Goal: Task Accomplishment & Management: Manage account settings

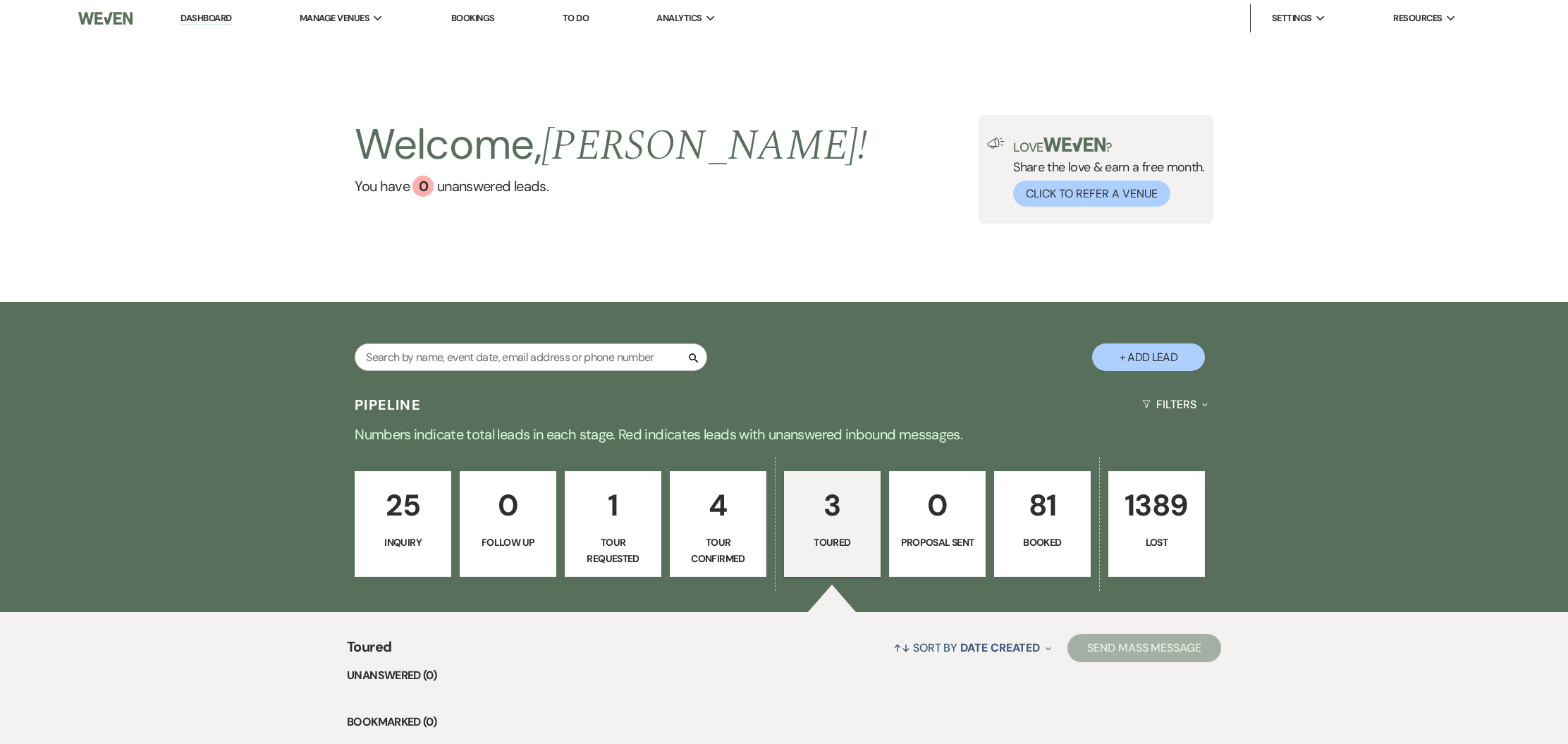
select select "5"
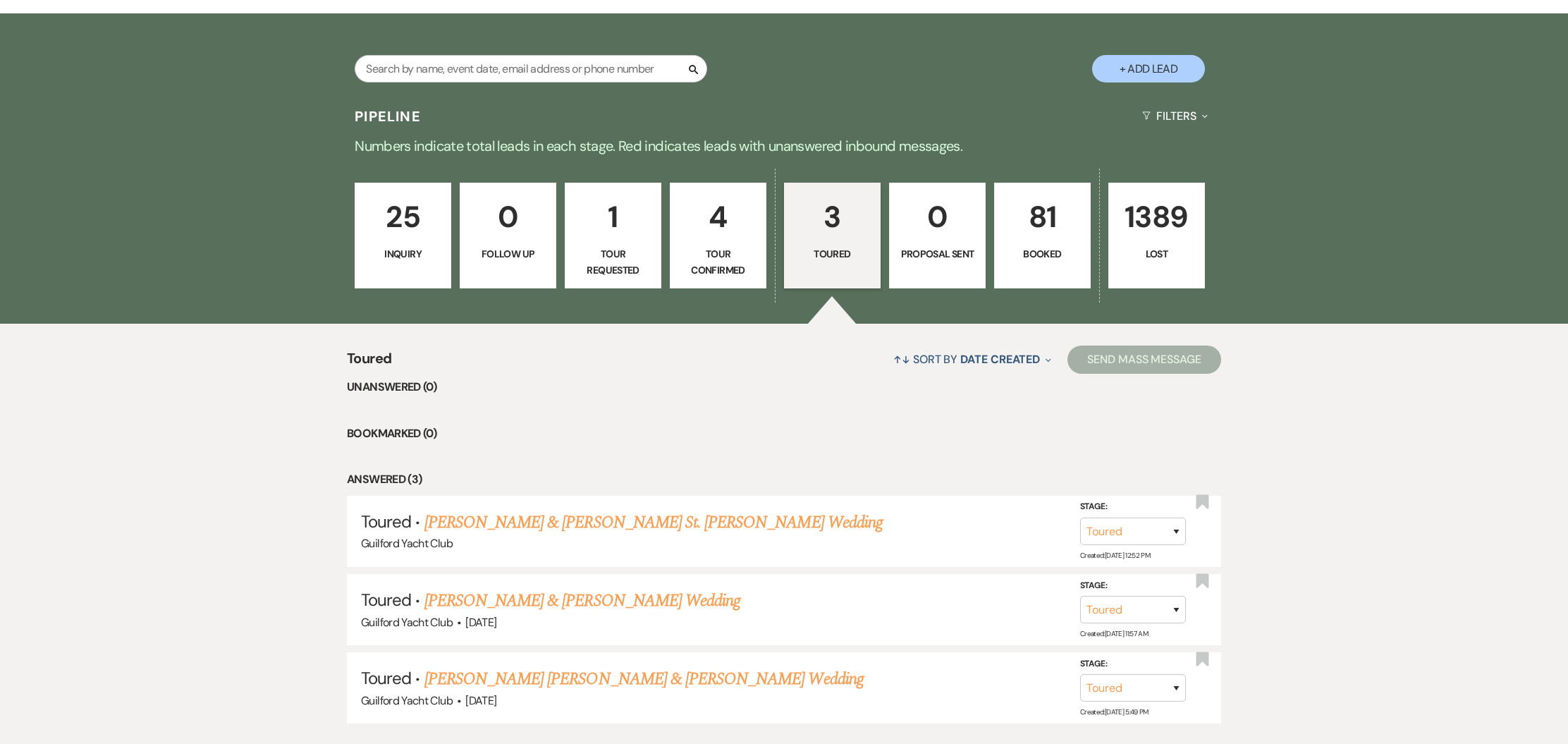
click at [824, 256] on p "Toured" at bounding box center [832, 254] width 79 height 16
click at [602, 519] on link "[PERSON_NAME] & [PERSON_NAME] St. [PERSON_NAME] Wedding" at bounding box center [653, 522] width 458 height 25
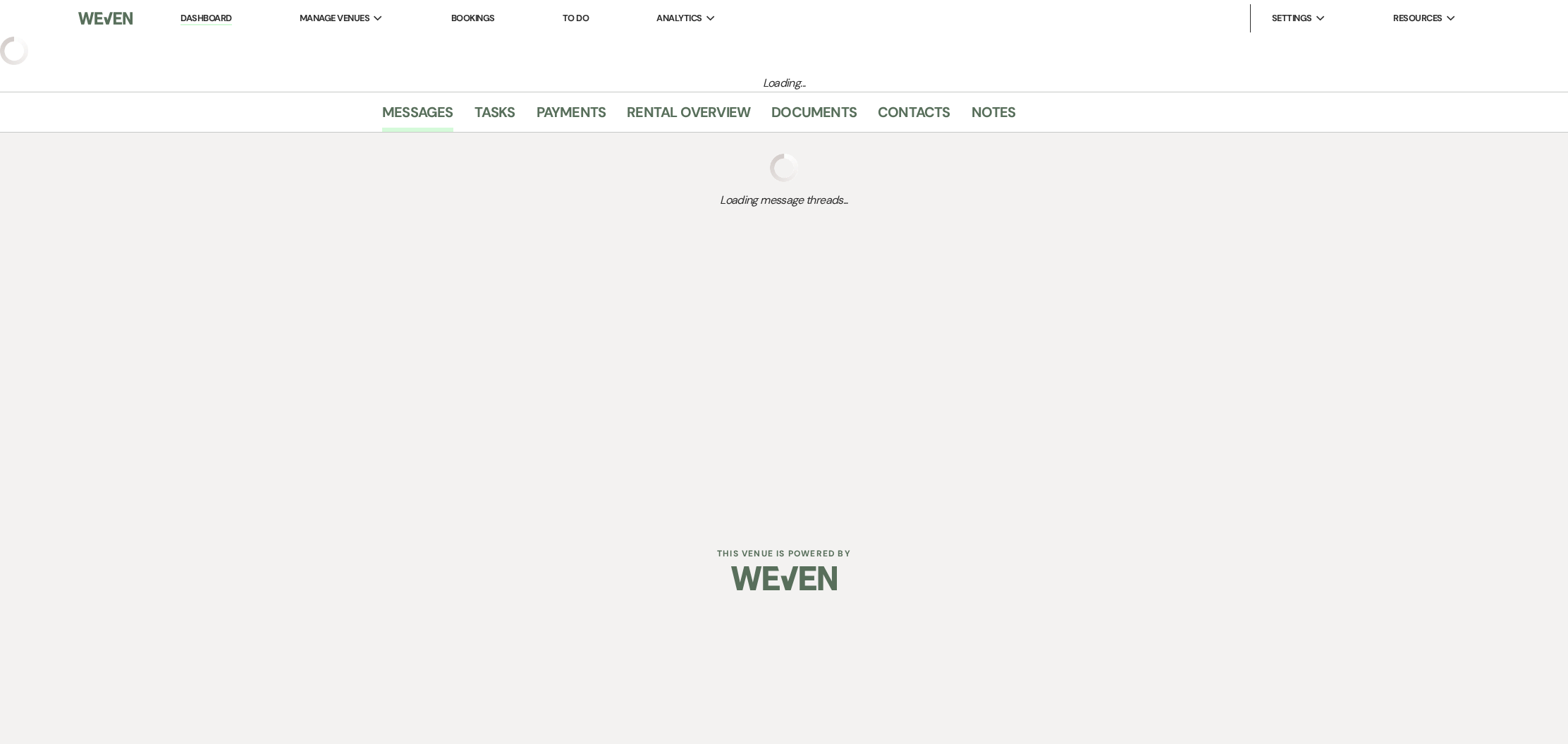
select select "5"
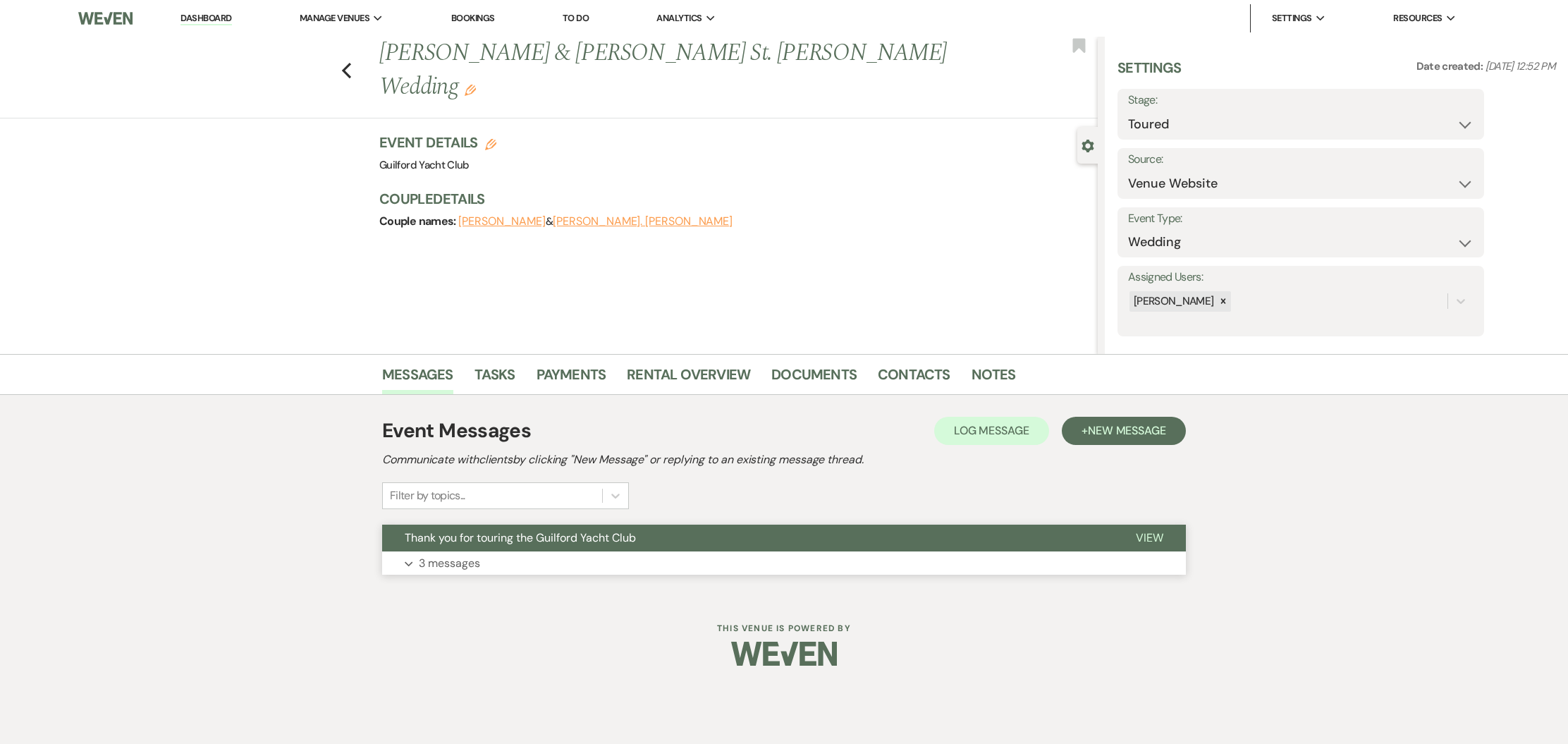
drag, startPoint x: 1145, startPoint y: 536, endPoint x: 1092, endPoint y: 538, distance: 53.0
click at [1144, 536] on span "View" at bounding box center [1150, 537] width 28 height 15
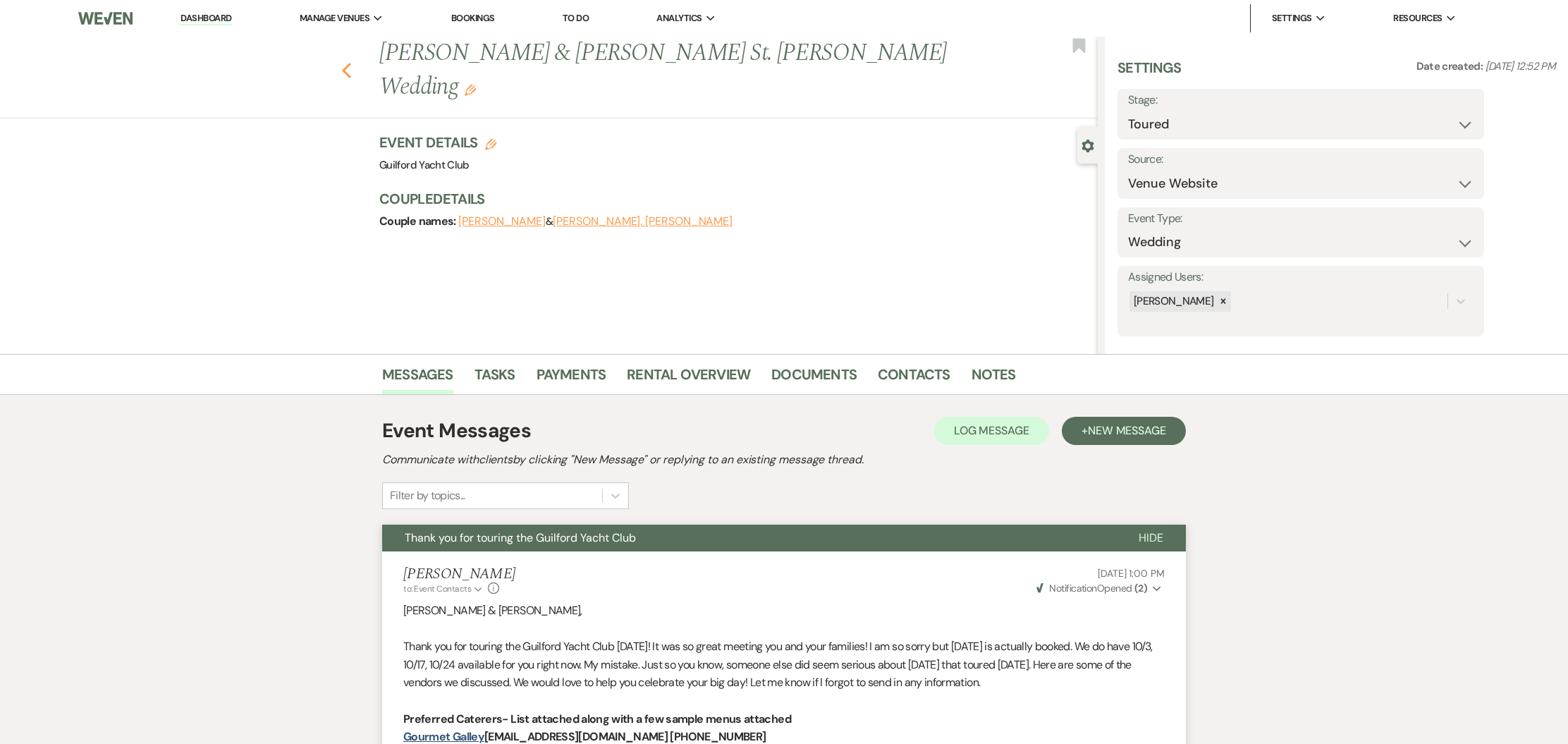
click at [346, 62] on icon "Previous" at bounding box center [346, 71] width 10 height 17
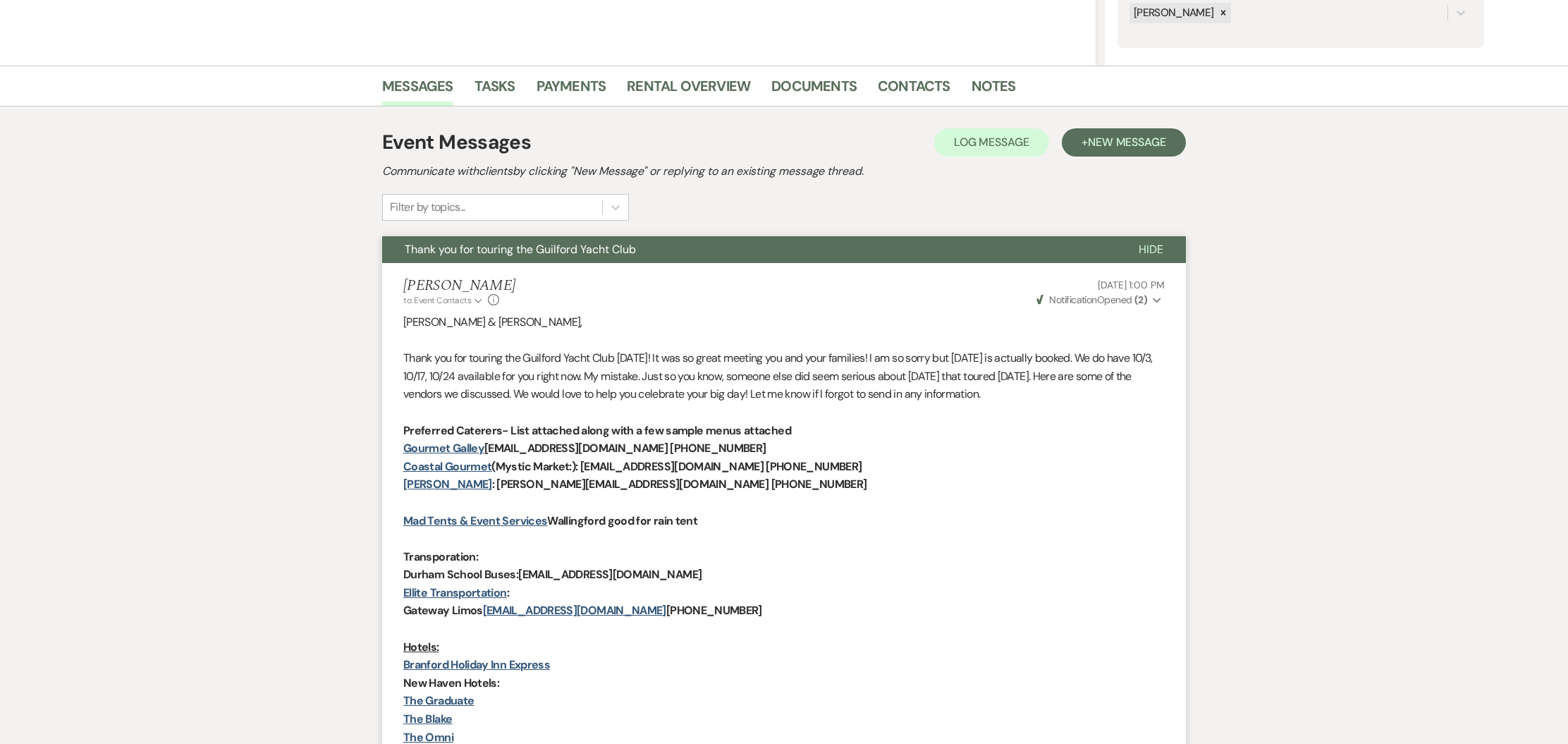
select select "5"
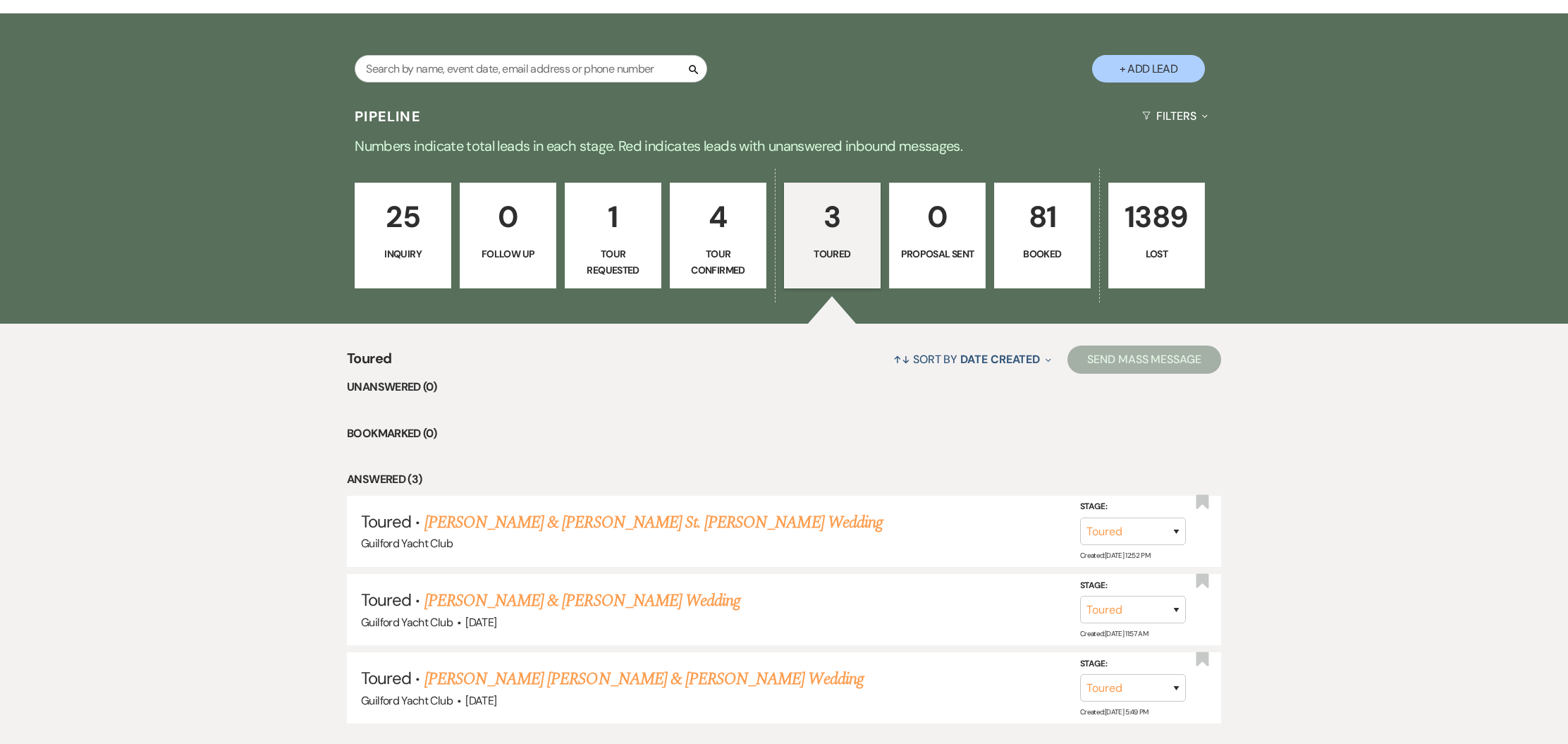
click at [542, 601] on link "[PERSON_NAME] & [PERSON_NAME] Wedding" at bounding box center [582, 601] width 316 height 25
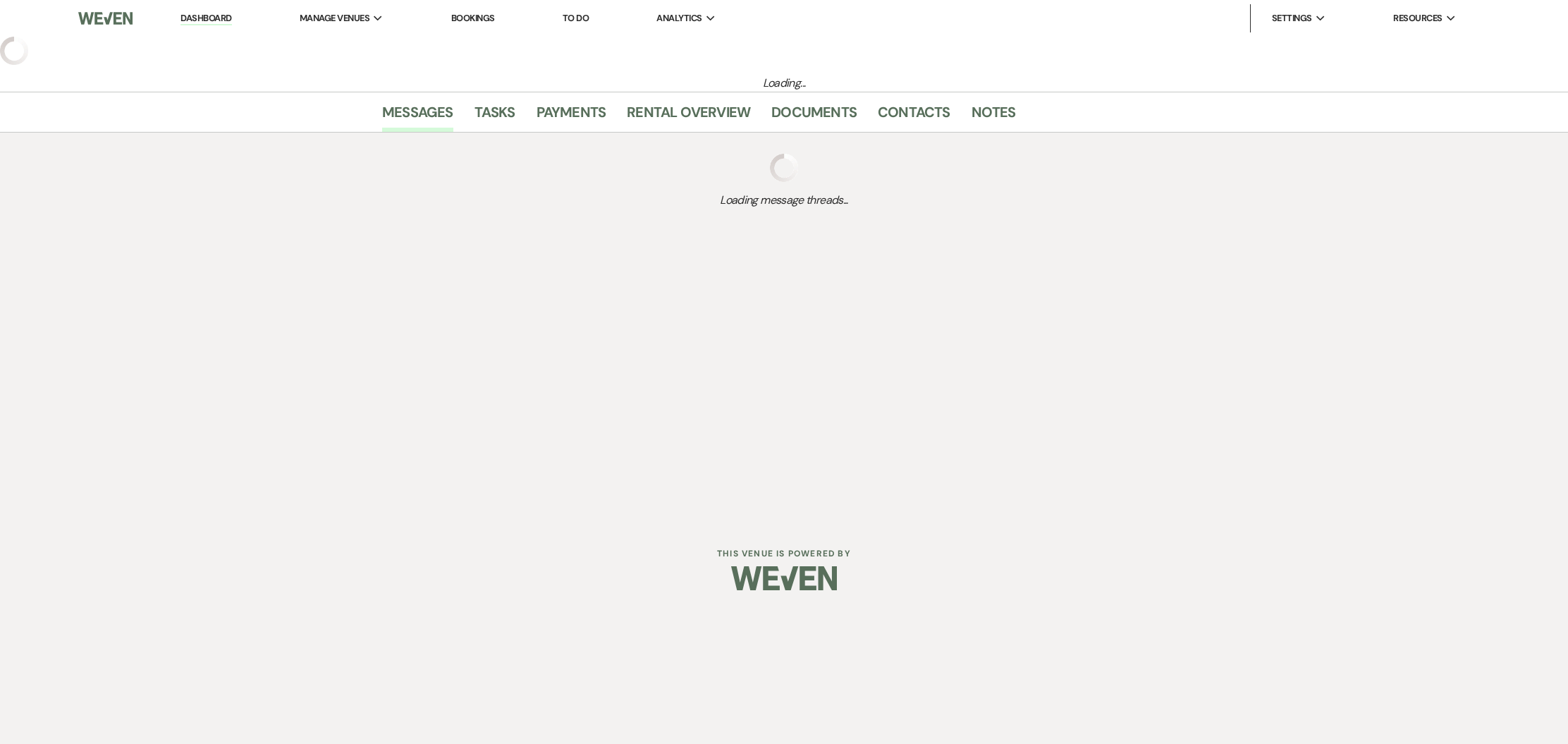
select select "5"
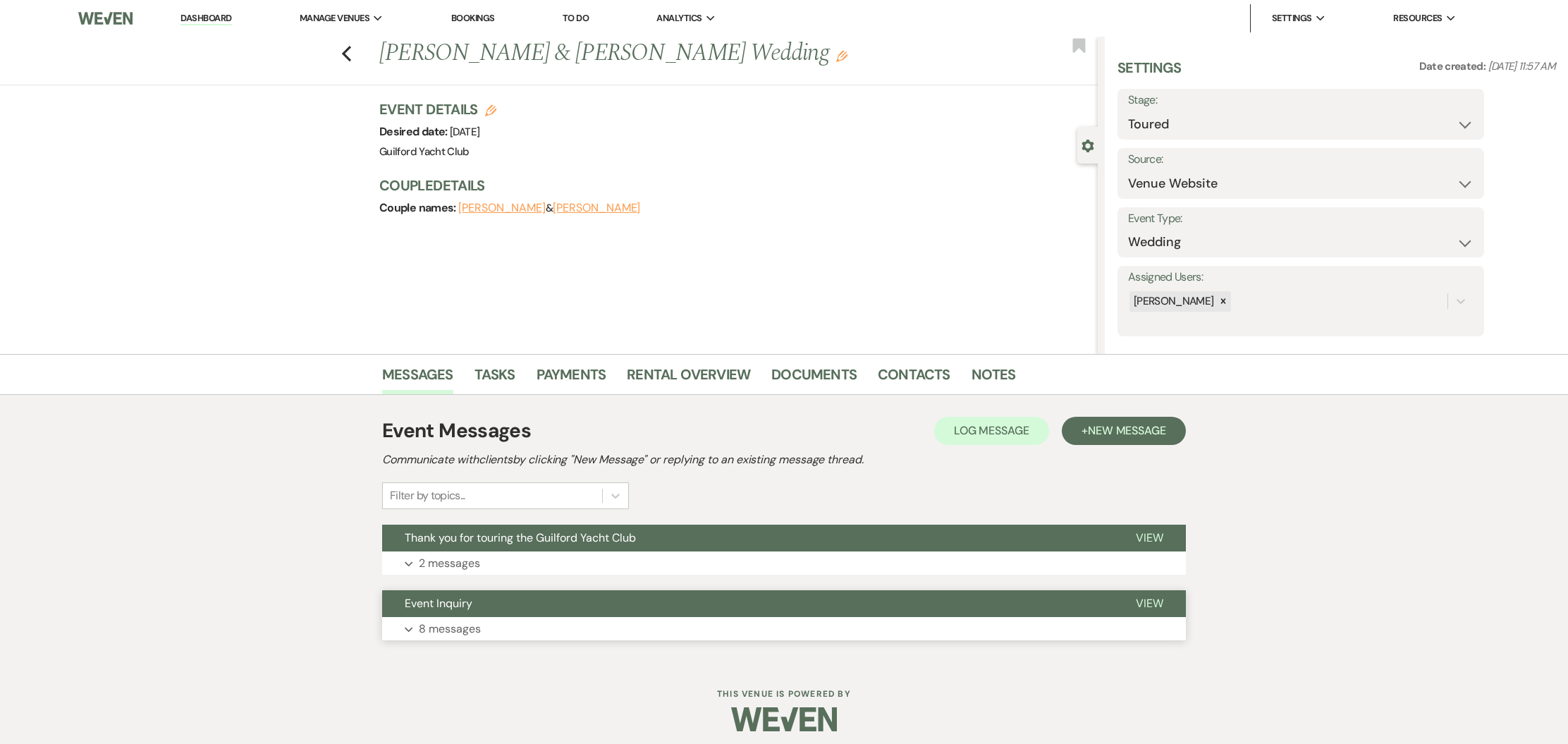
scroll to position [9, 0]
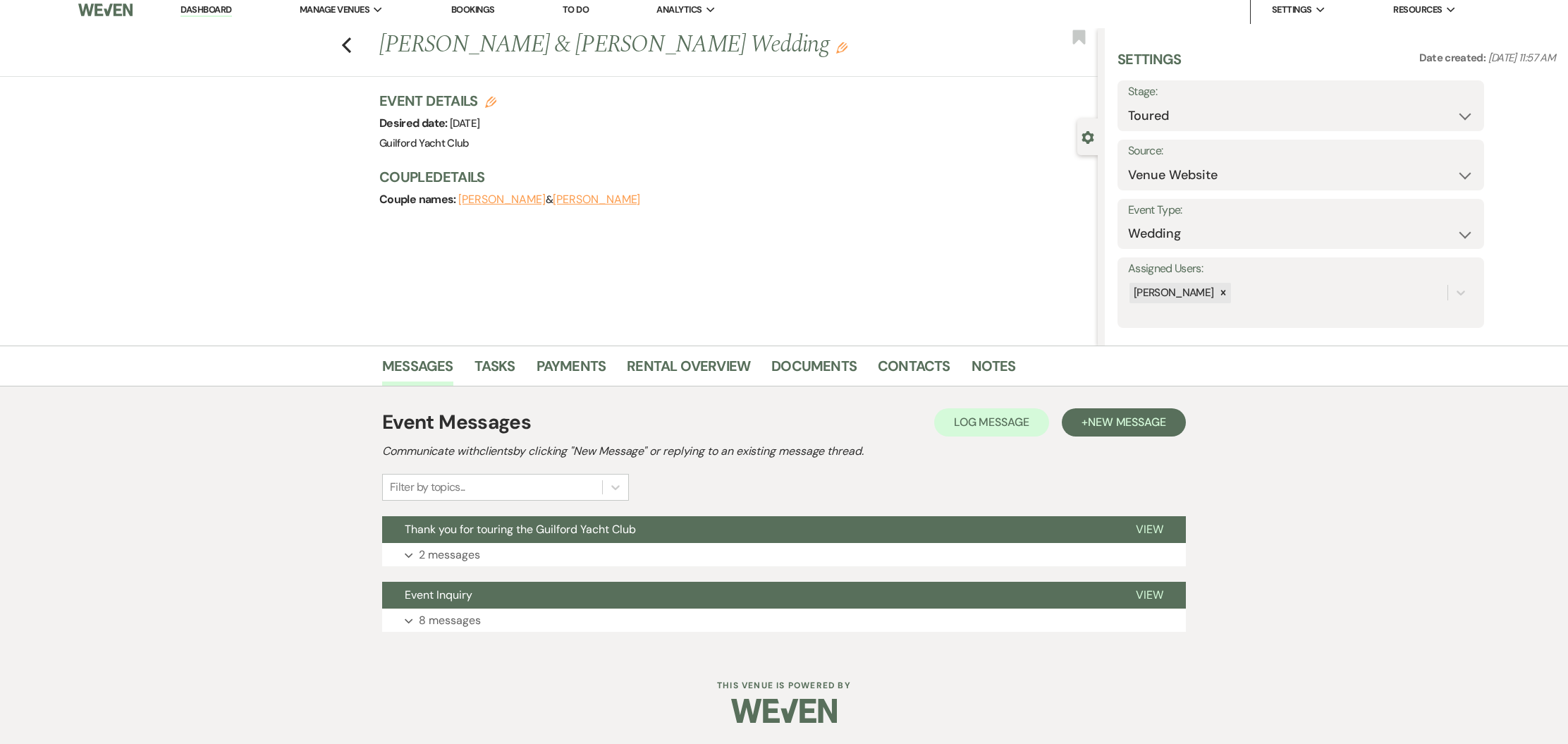
drag, startPoint x: 1136, startPoint y: 529, endPoint x: 984, endPoint y: 512, distance: 152.9
click at [1133, 529] on button "View" at bounding box center [1150, 529] width 73 height 27
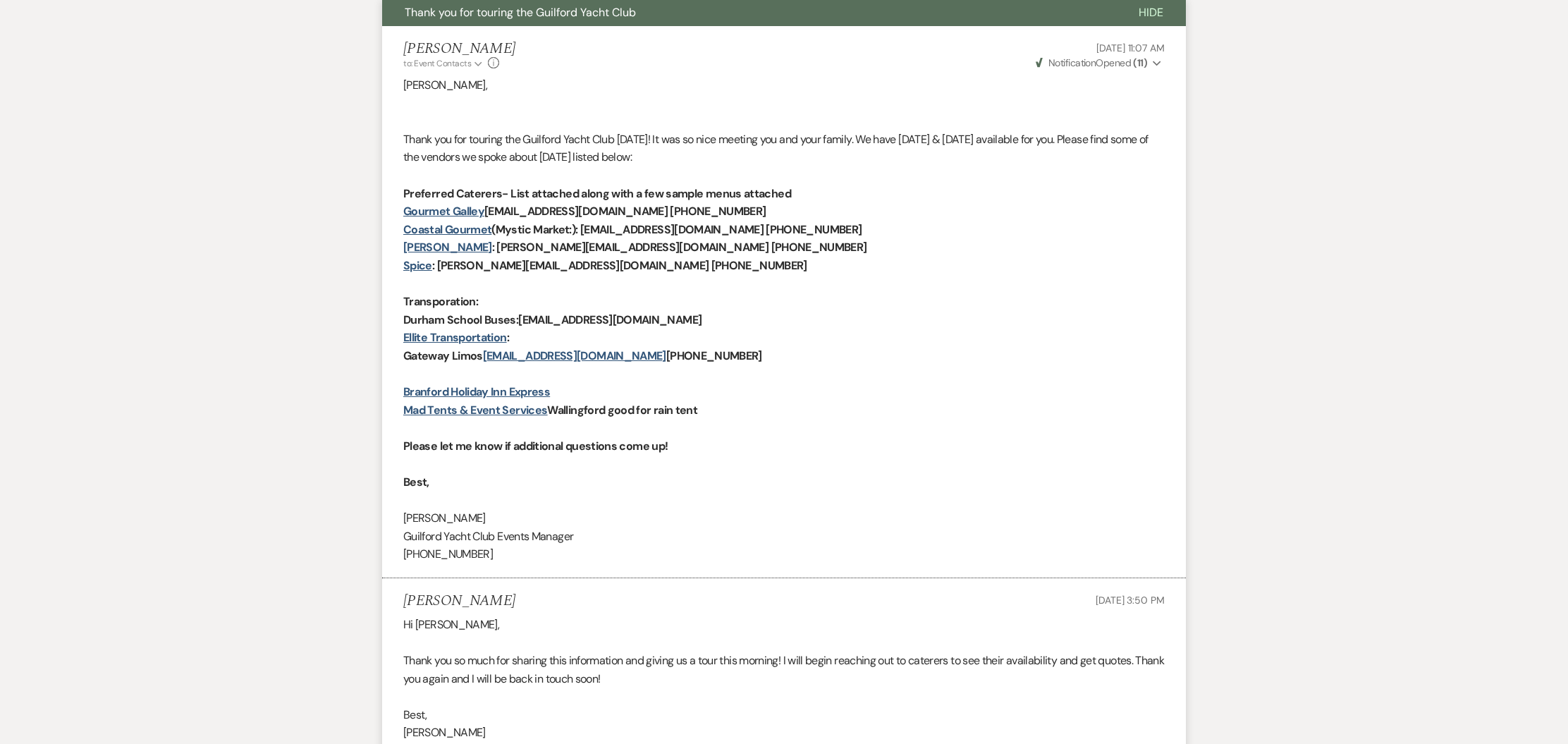
scroll to position [0, 0]
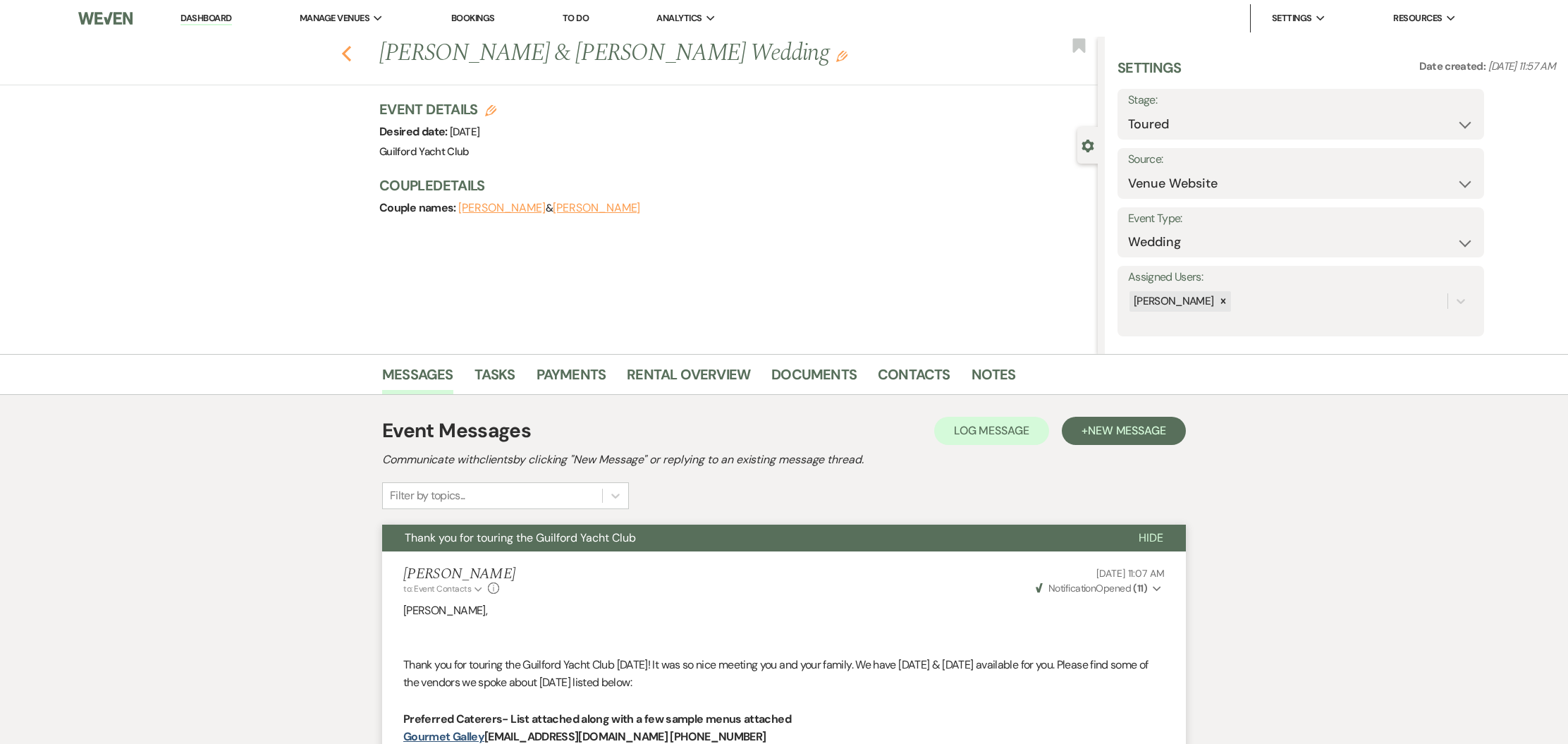
click at [343, 55] on icon "Previous" at bounding box center [346, 54] width 10 height 17
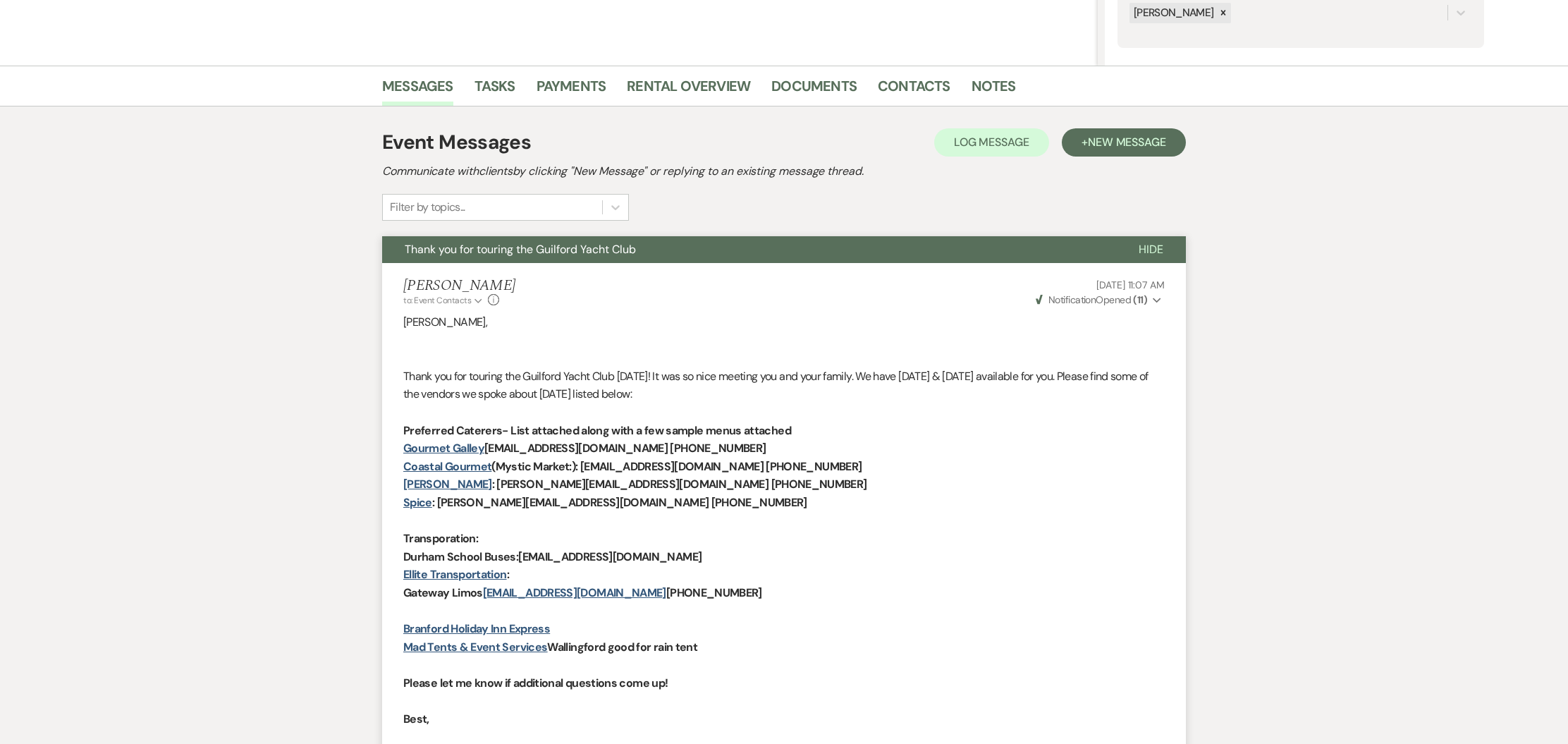
select select "5"
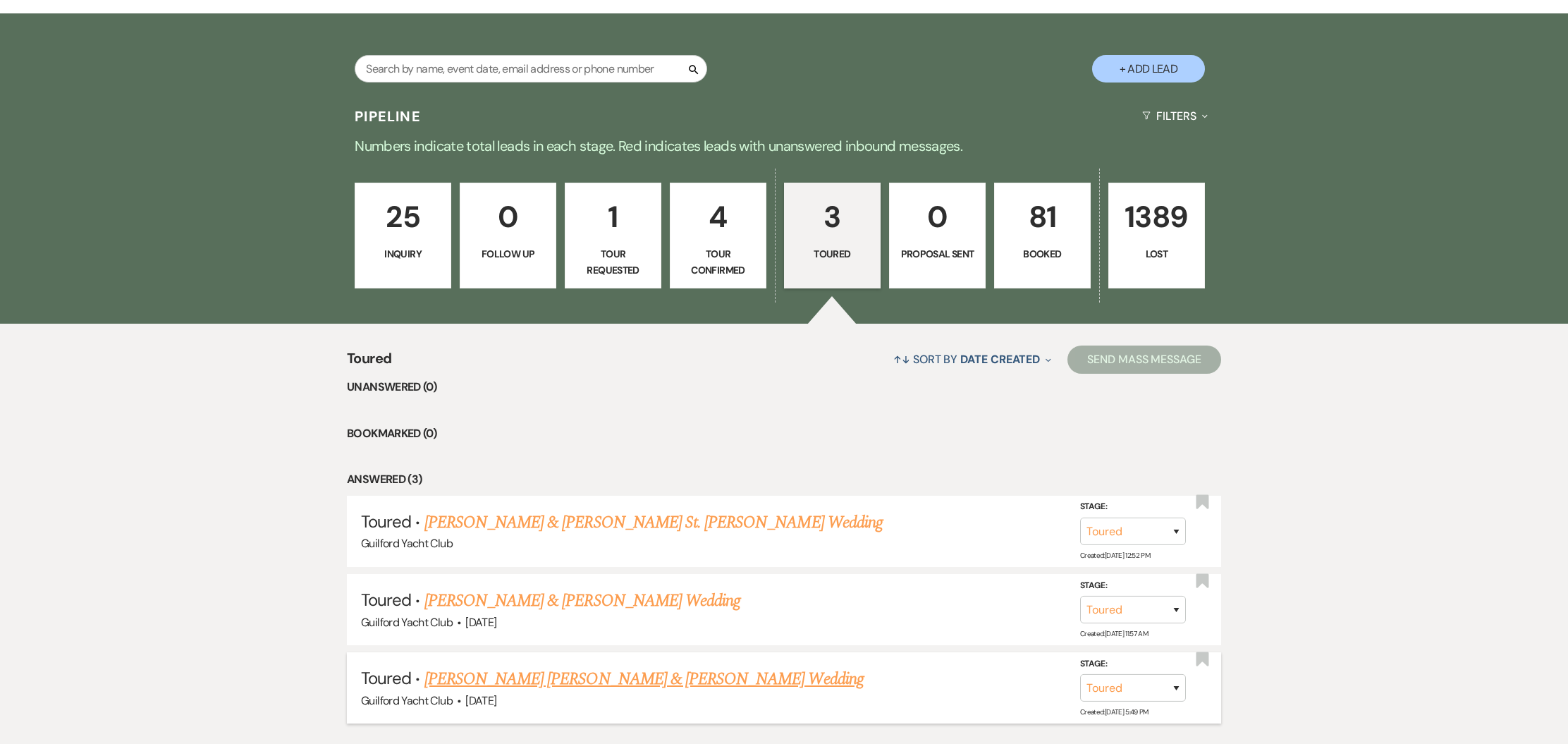
click at [473, 677] on link "[PERSON_NAME] [PERSON_NAME] & [PERSON_NAME] Wedding" at bounding box center [644, 678] width 439 height 25
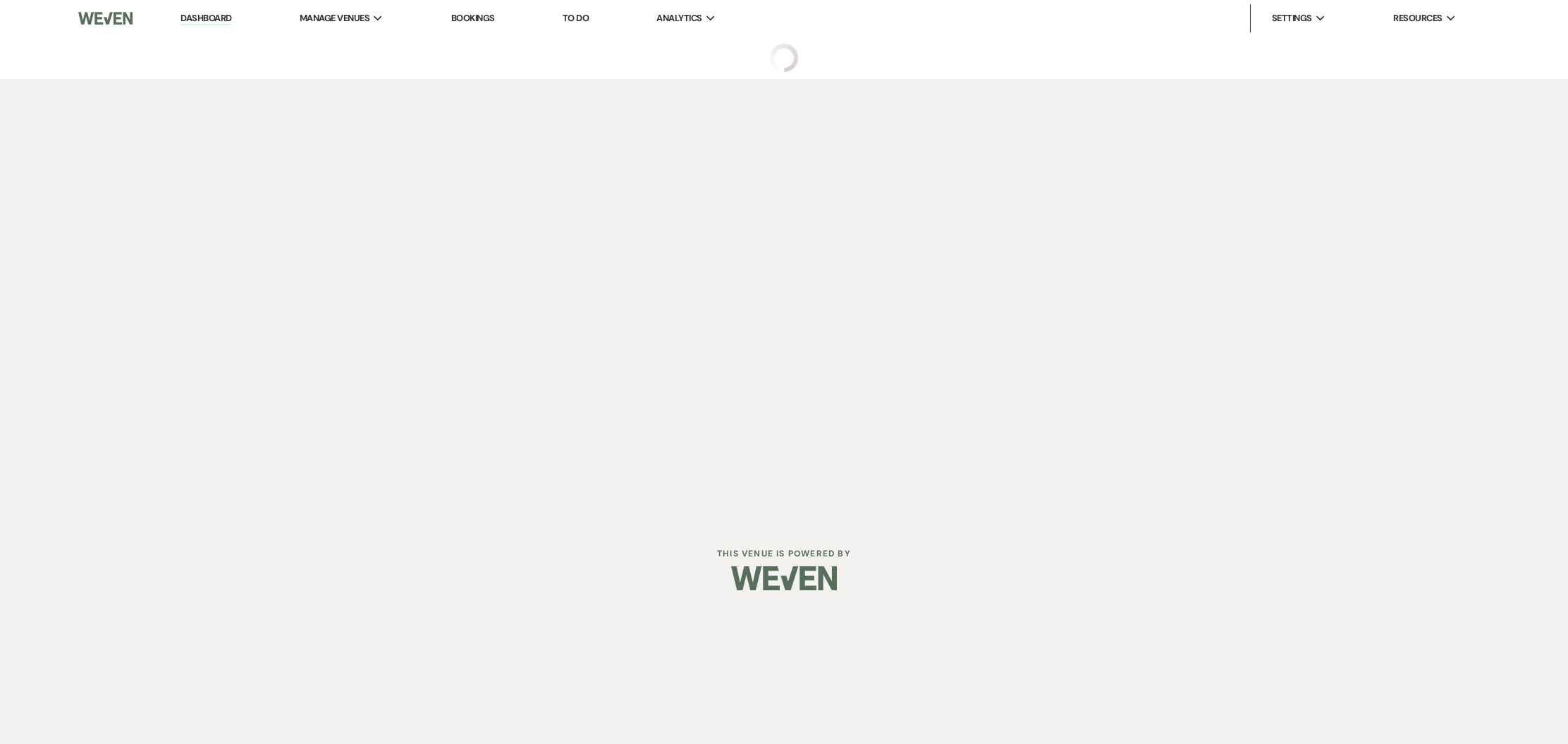
select select "5"
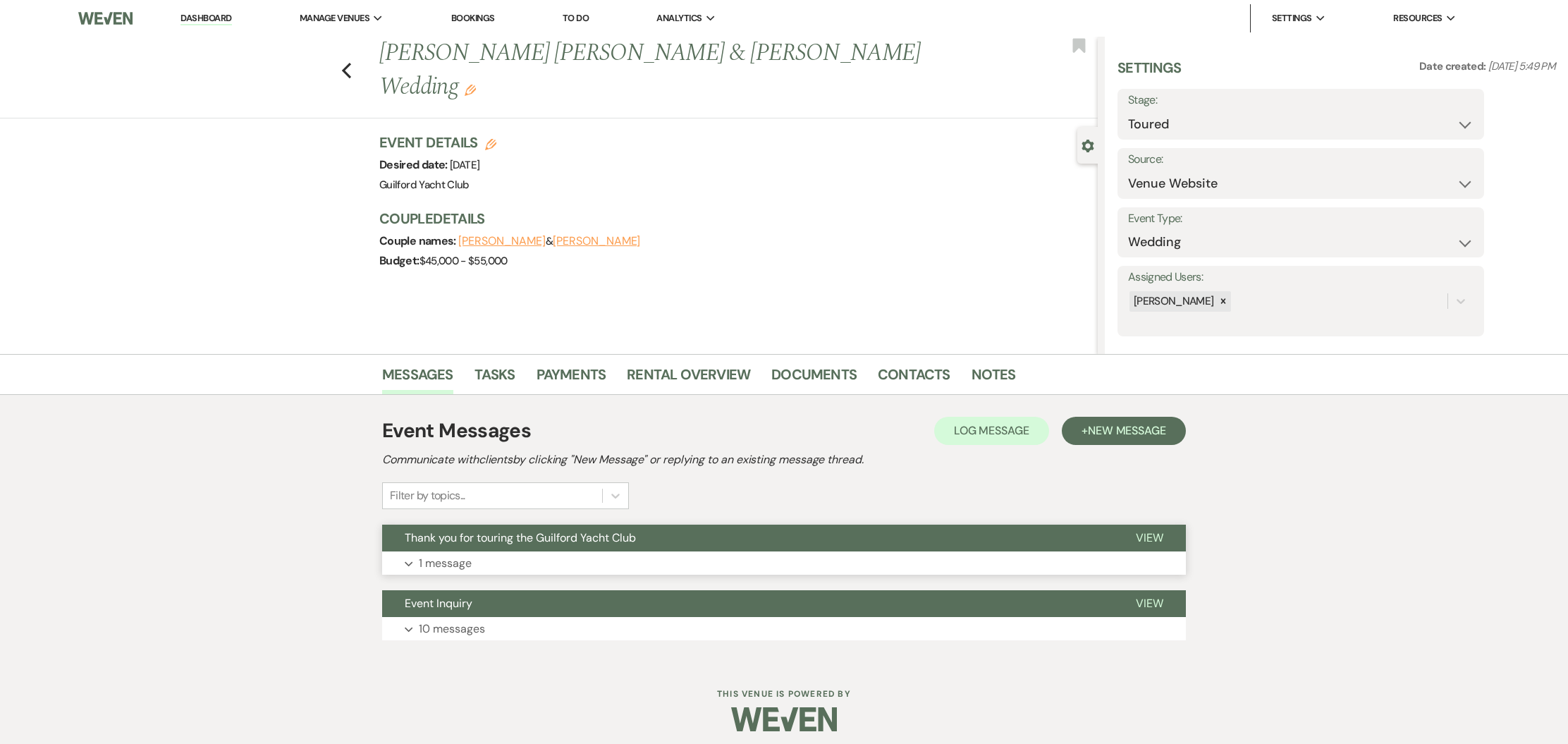
drag, startPoint x: 1148, startPoint y: 534, endPoint x: 1135, endPoint y: 530, distance: 13.6
click at [1143, 532] on span "View" at bounding box center [1150, 537] width 28 height 15
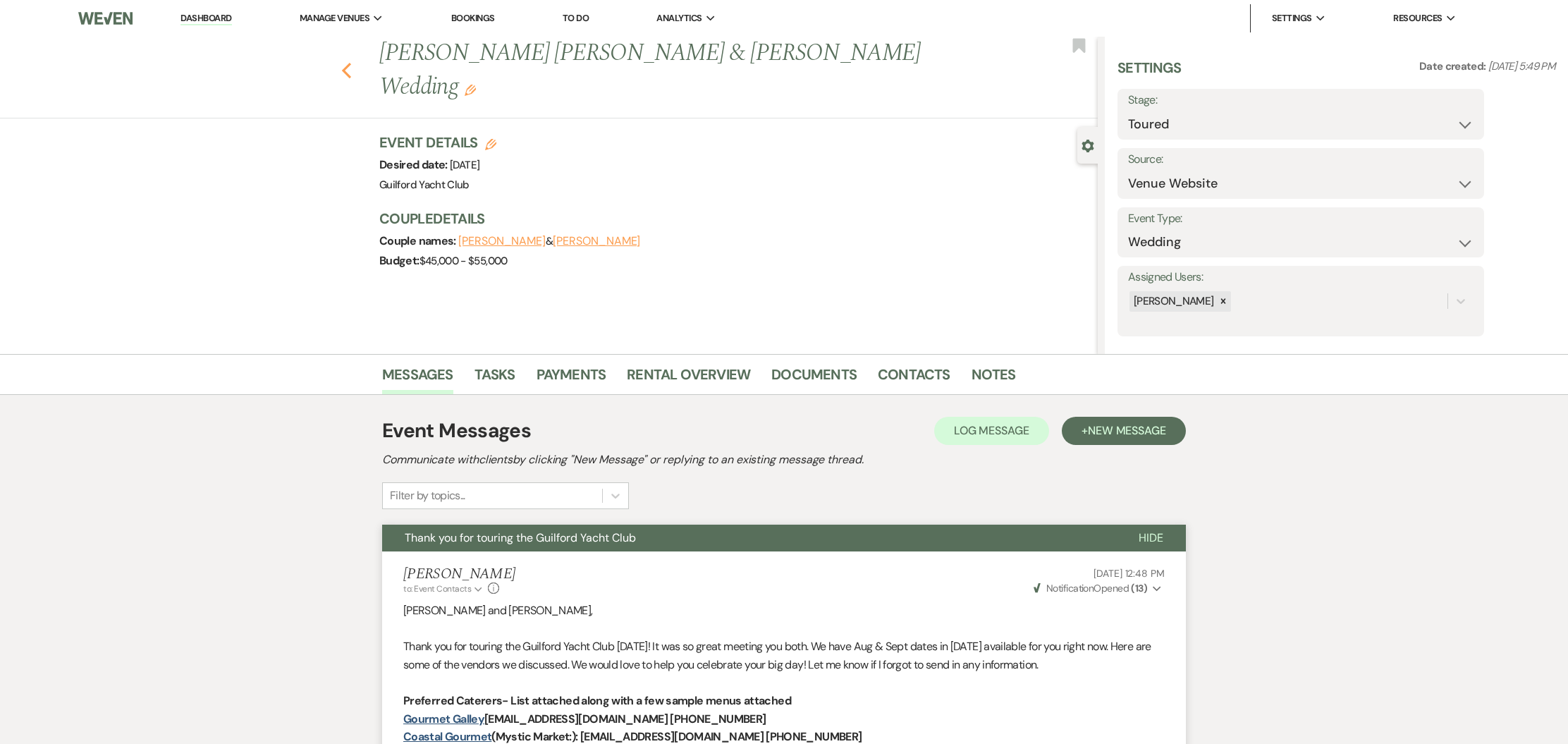
click at [347, 62] on icon "Previous" at bounding box center [346, 71] width 10 height 17
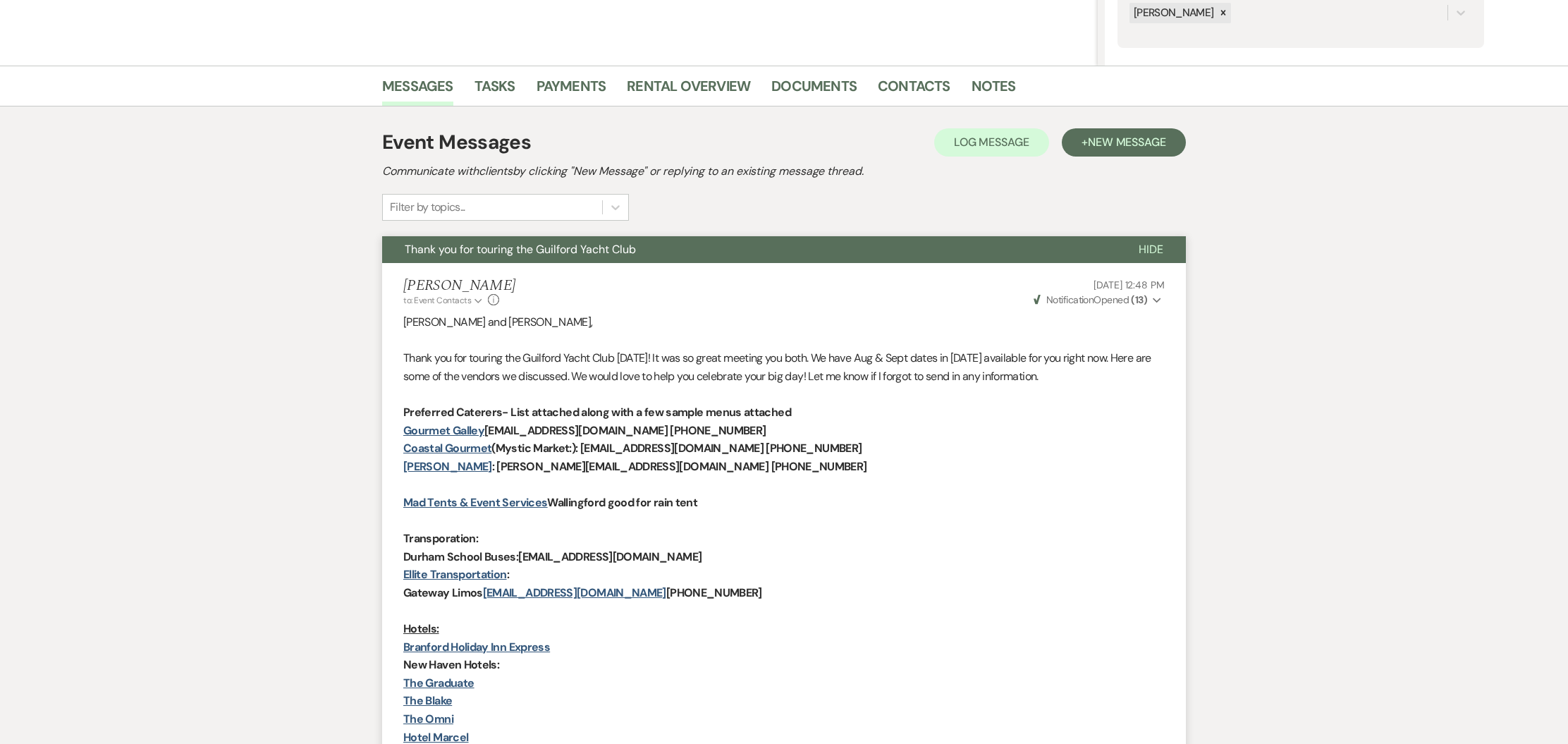
select select "5"
